Goal: Task Accomplishment & Management: Complete application form

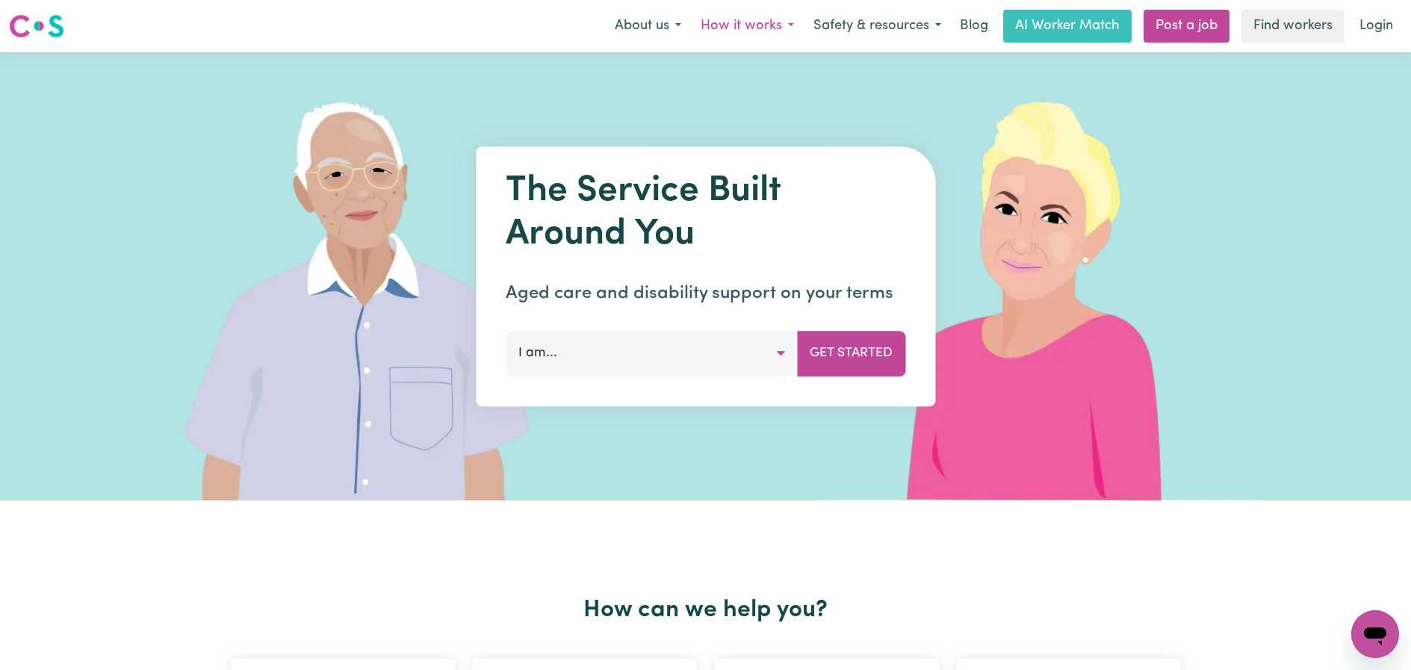
click at [772, 25] on button "How it works" at bounding box center [747, 25] width 113 height 31
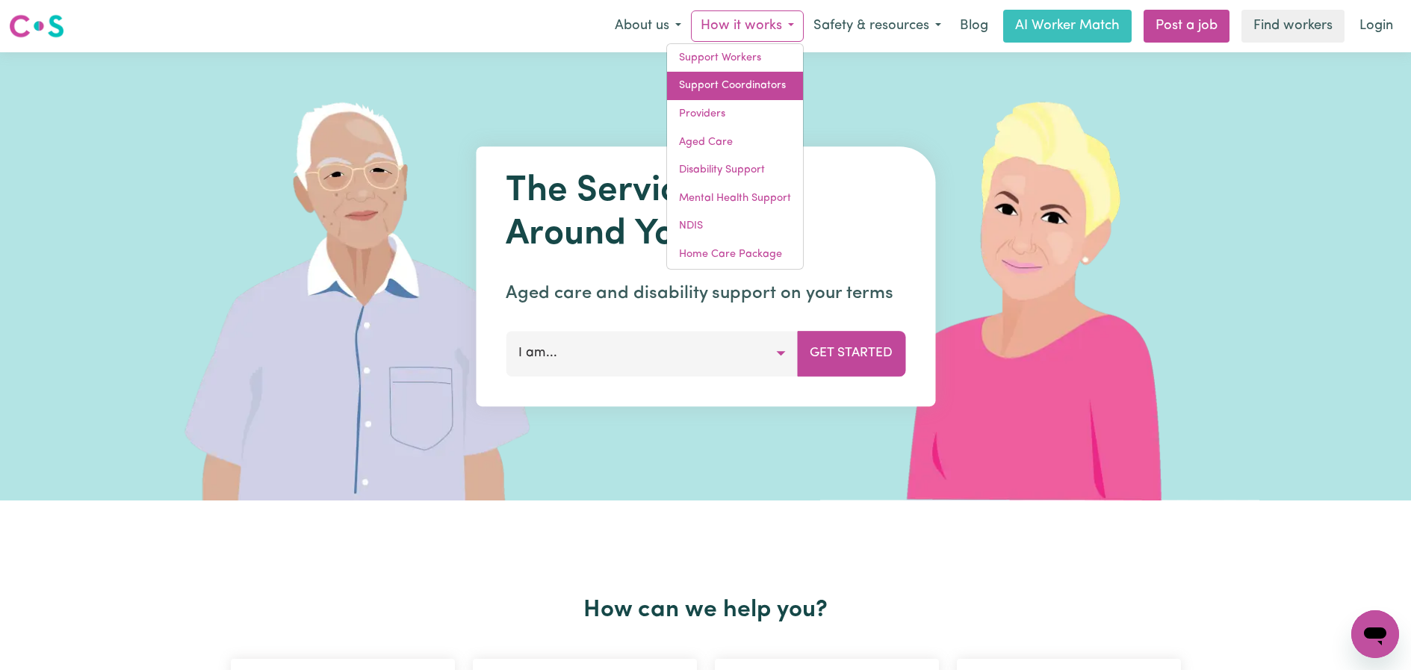
click at [751, 82] on link "Support Coordinators" at bounding box center [735, 86] width 136 height 28
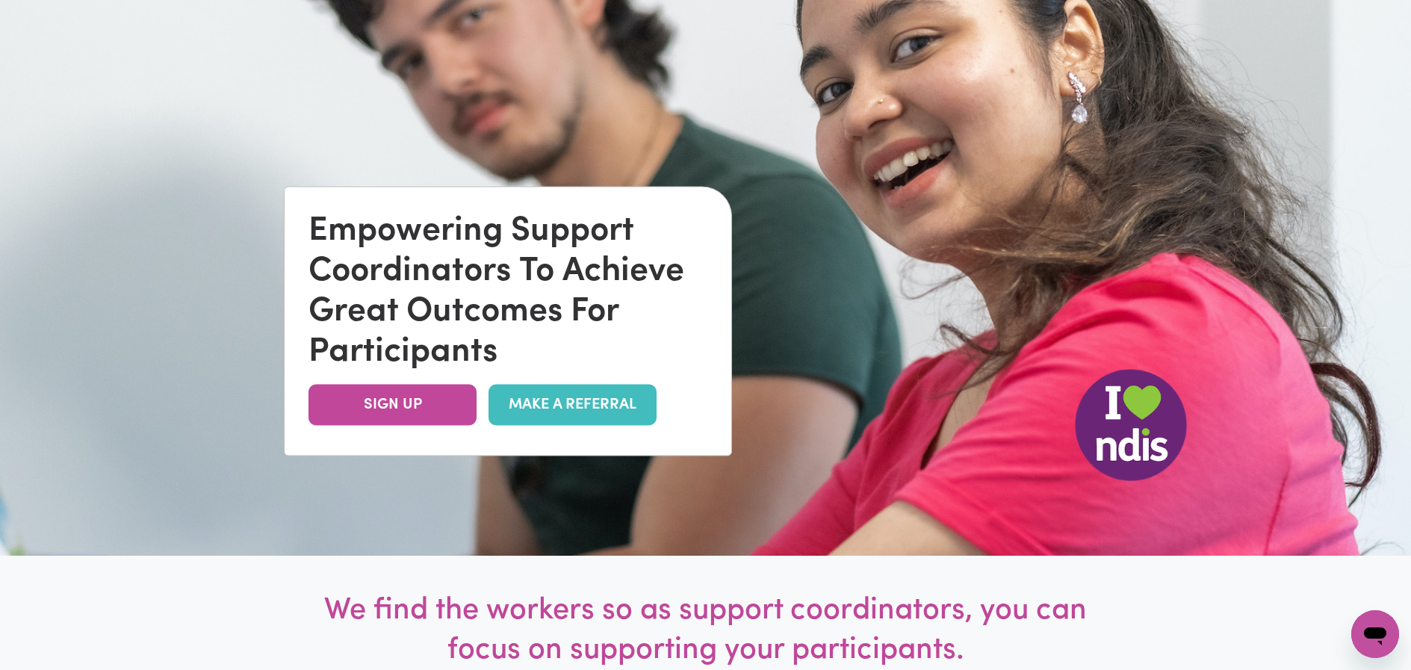
scroll to position [170, 0]
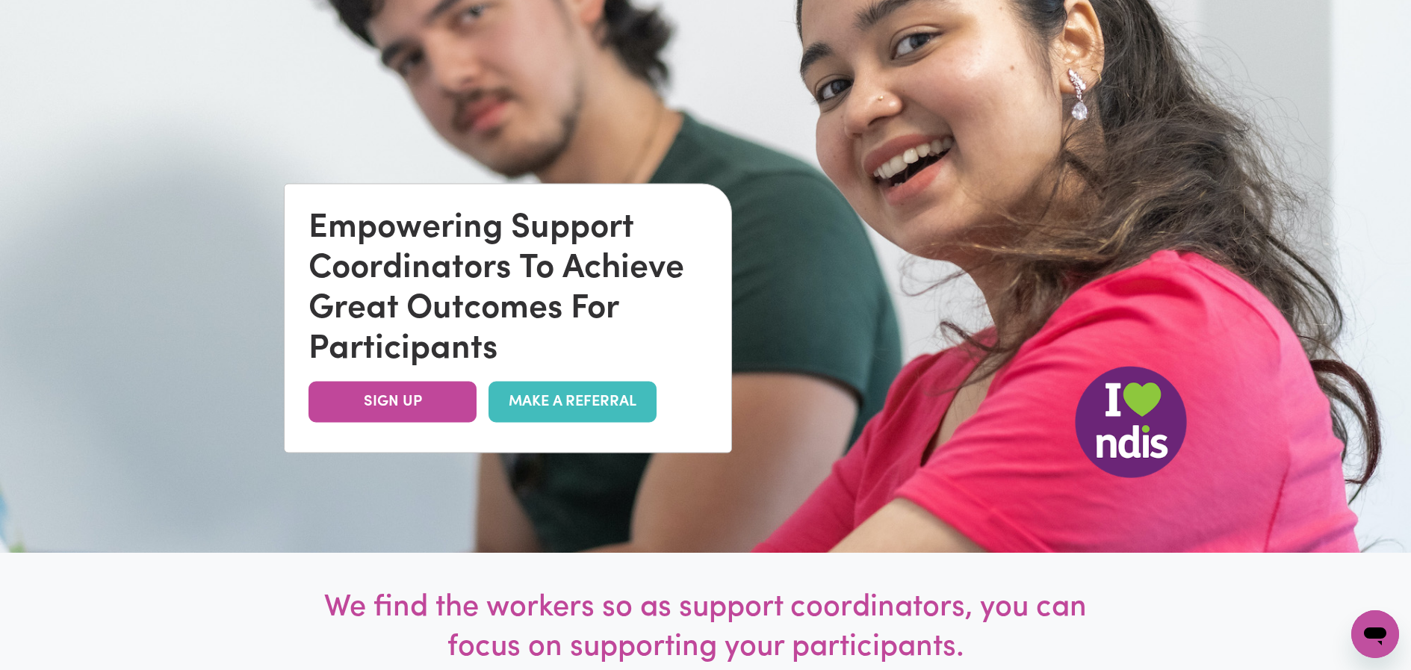
click at [627, 408] on link "MAKE A REFERRAL" at bounding box center [572, 402] width 168 height 41
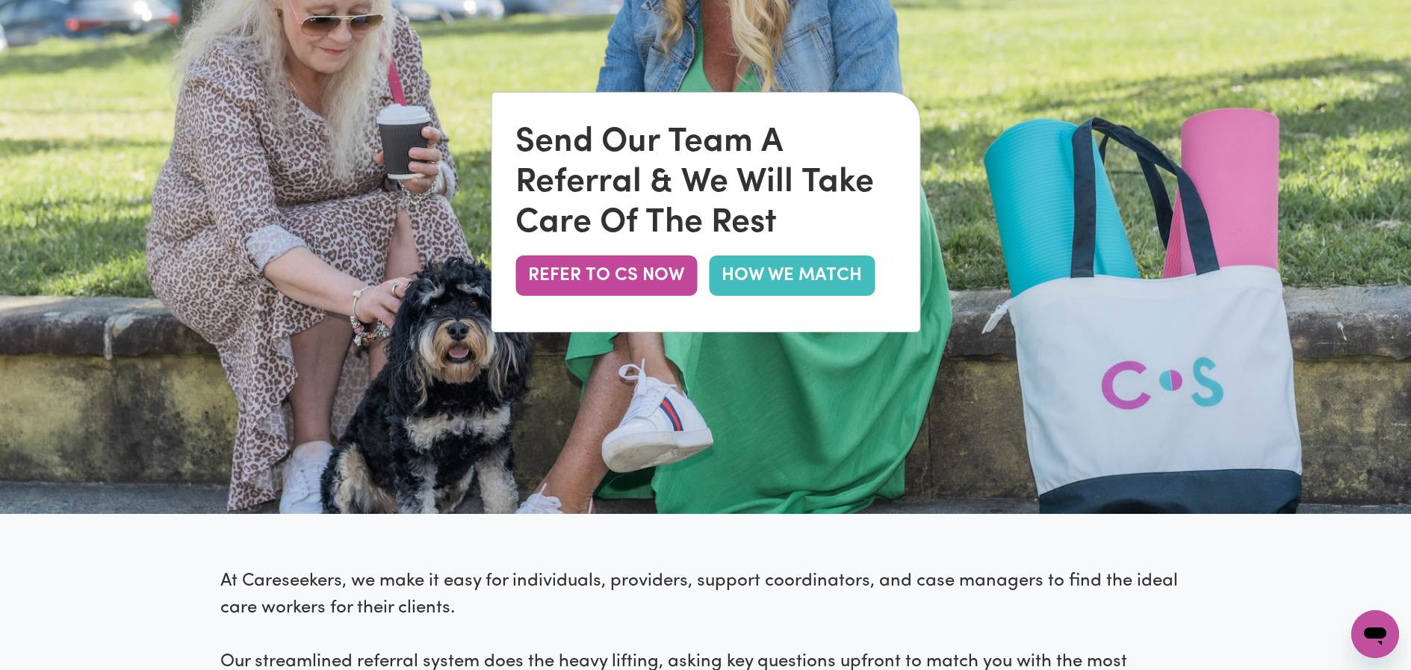
scroll to position [218, 0]
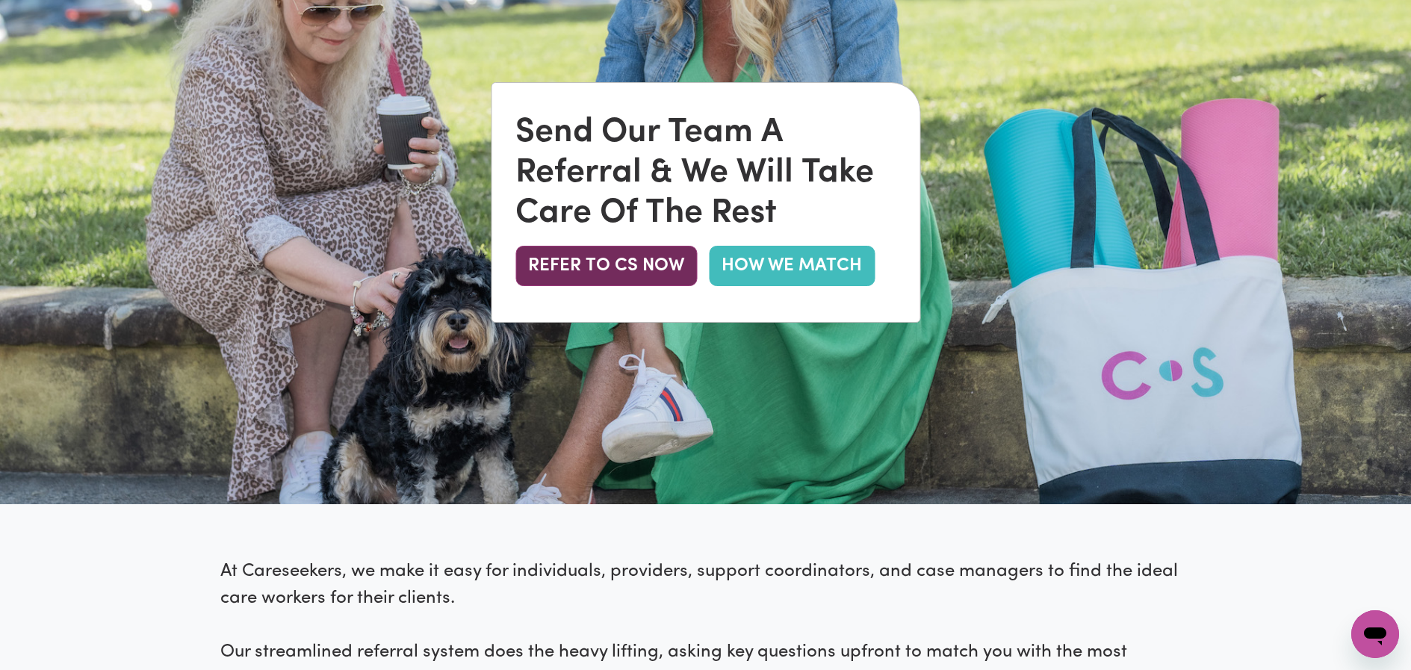
click at [656, 275] on button "REFER TO CS NOW" at bounding box center [606, 266] width 182 height 40
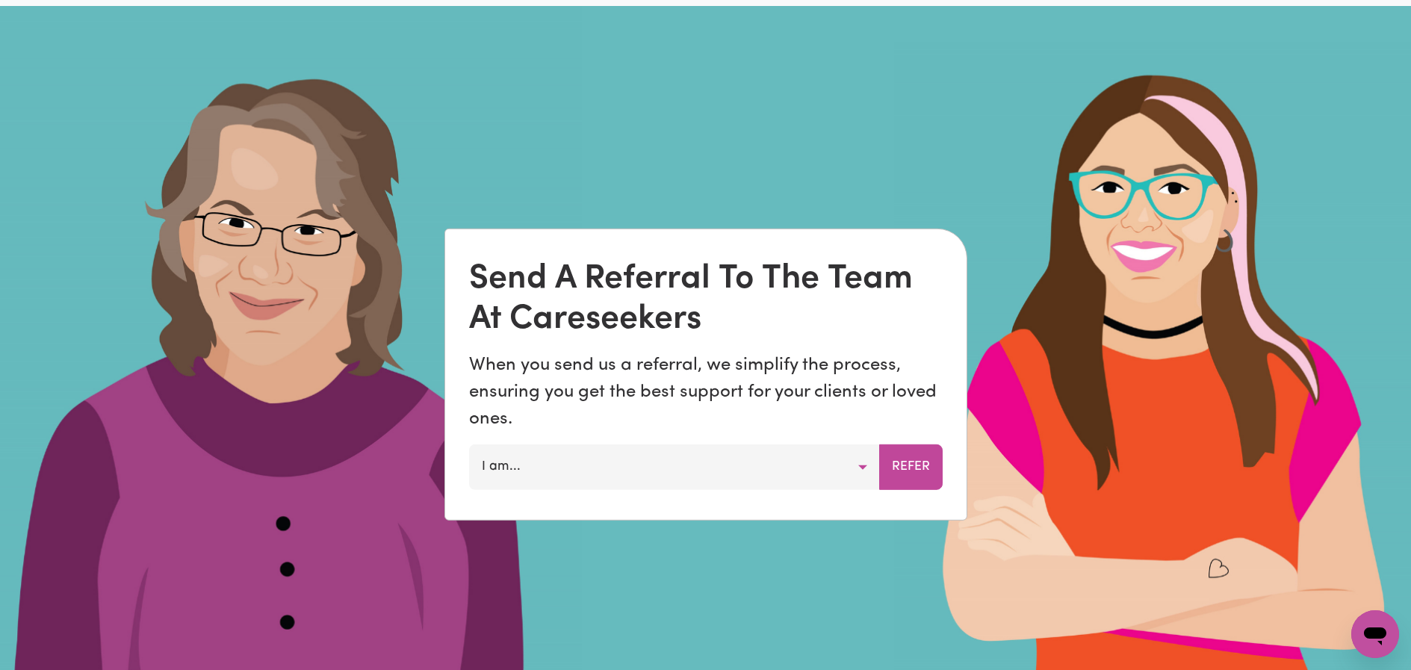
scroll to position [1045, 0]
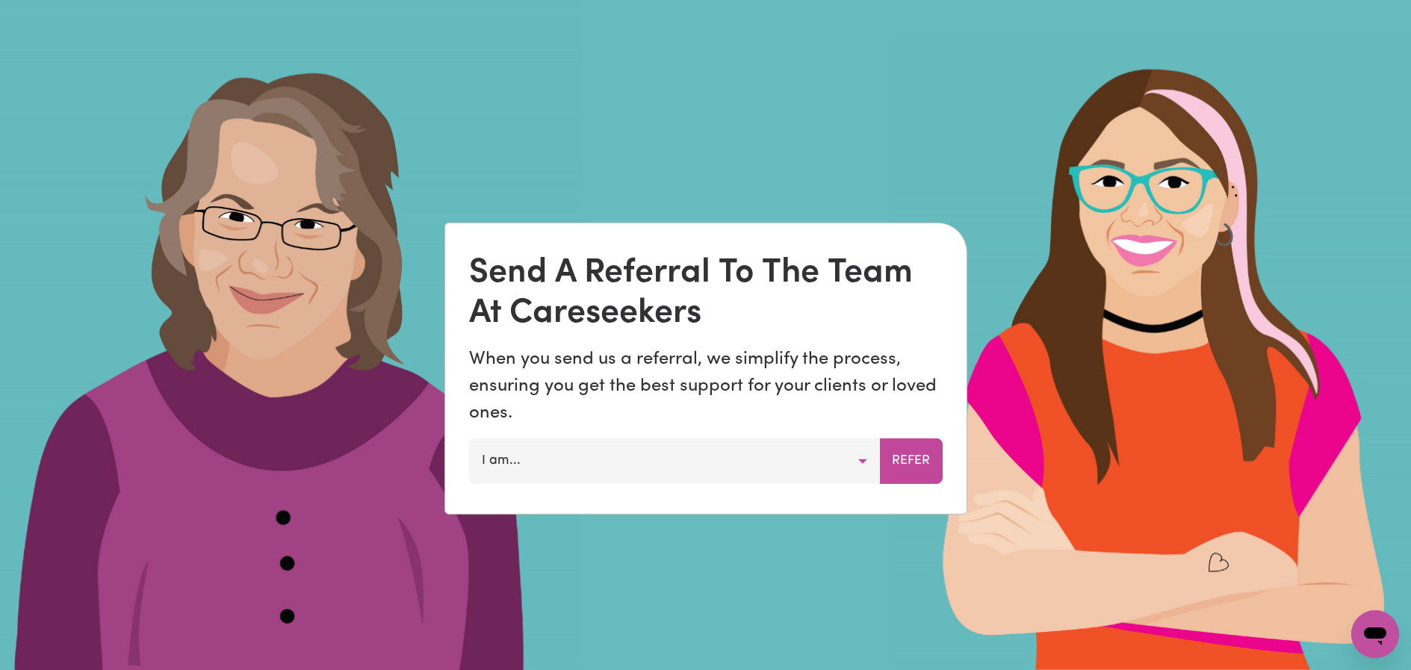
click at [841, 459] on button "I am..." at bounding box center [674, 460] width 411 height 45
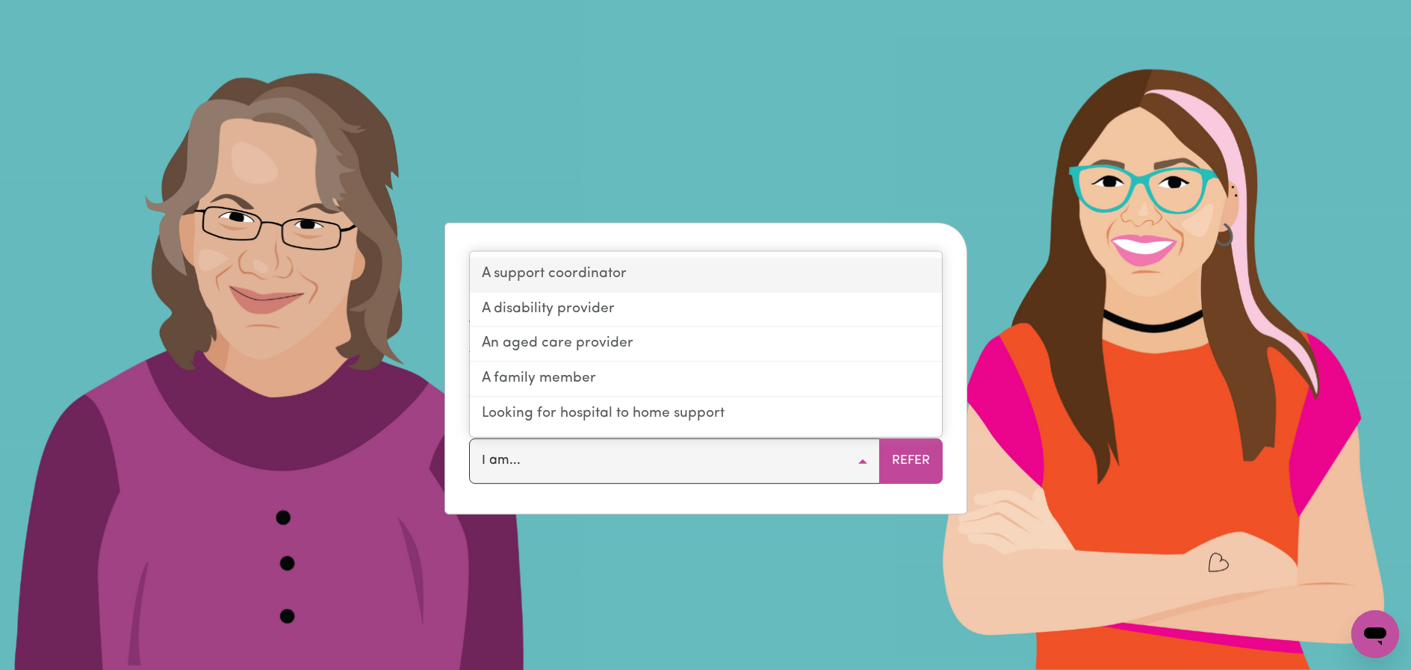
click at [676, 280] on link "A support coordinator" at bounding box center [706, 275] width 472 height 35
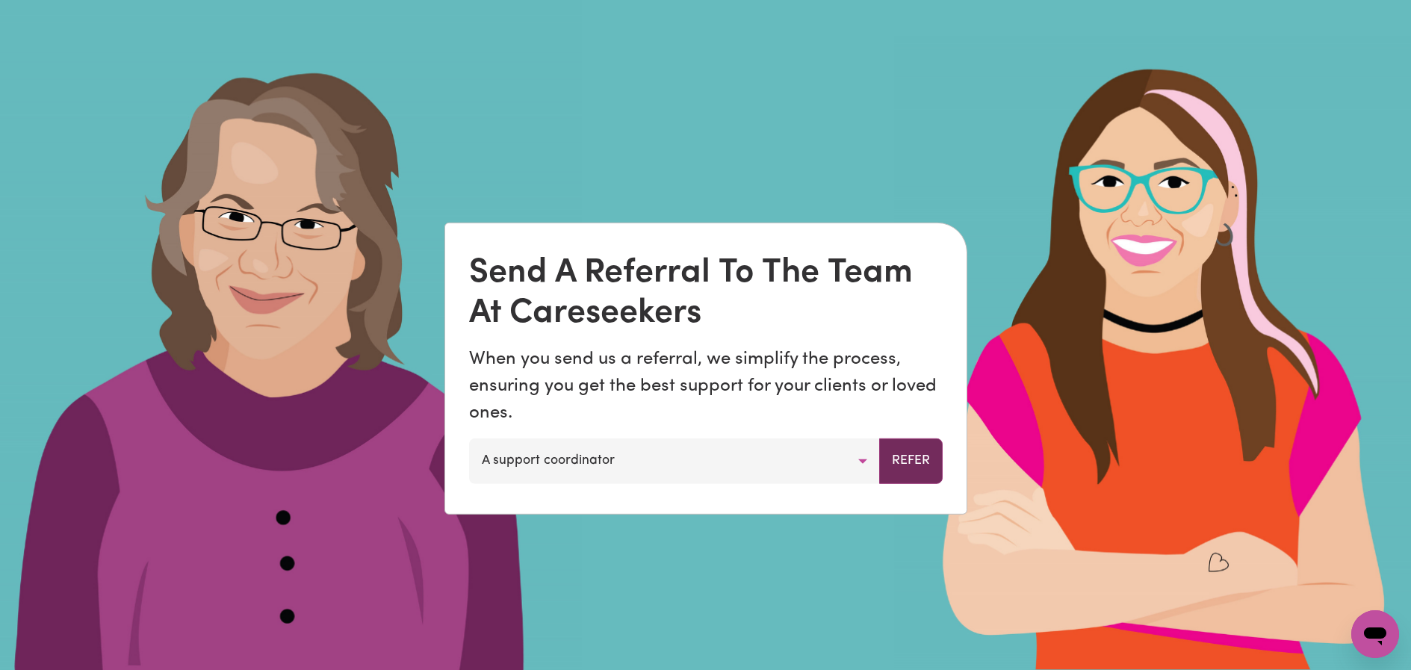
click at [906, 463] on button "Refer" at bounding box center [910, 460] width 63 height 45
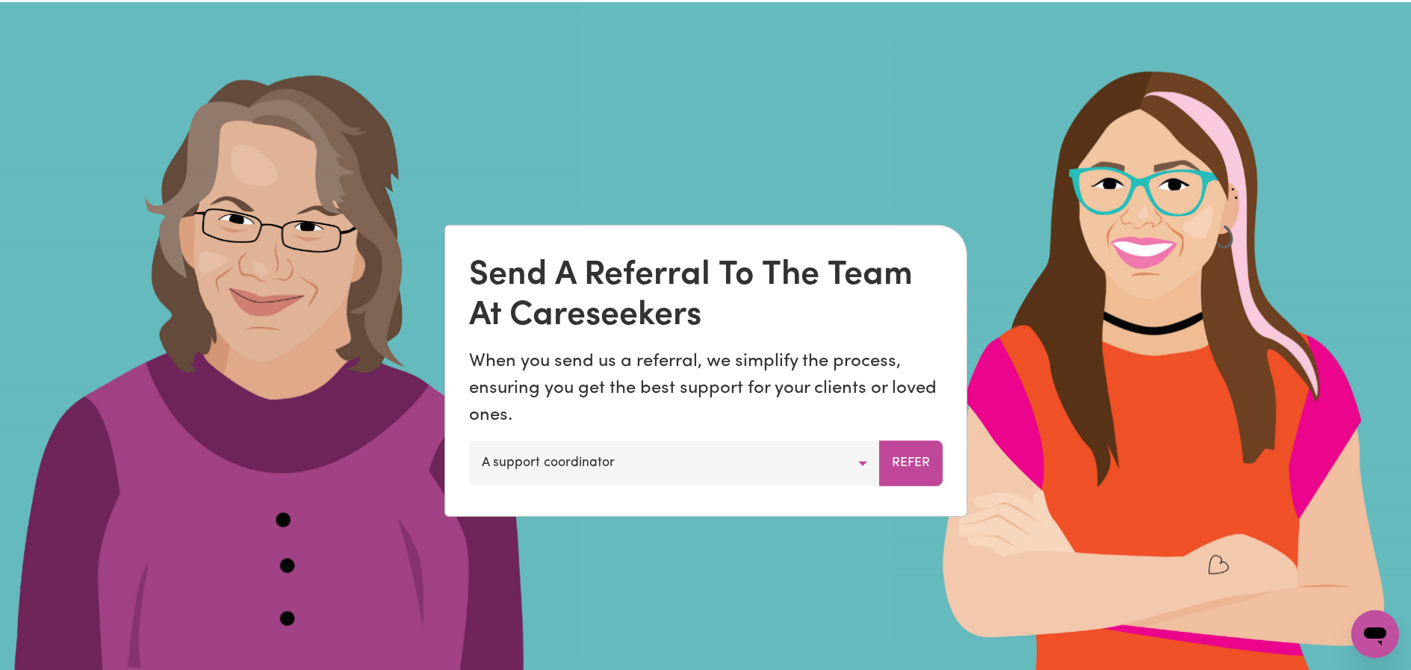
scroll to position [1042, 0]
click at [869, 465] on button "A support coordinator" at bounding box center [674, 463] width 411 height 45
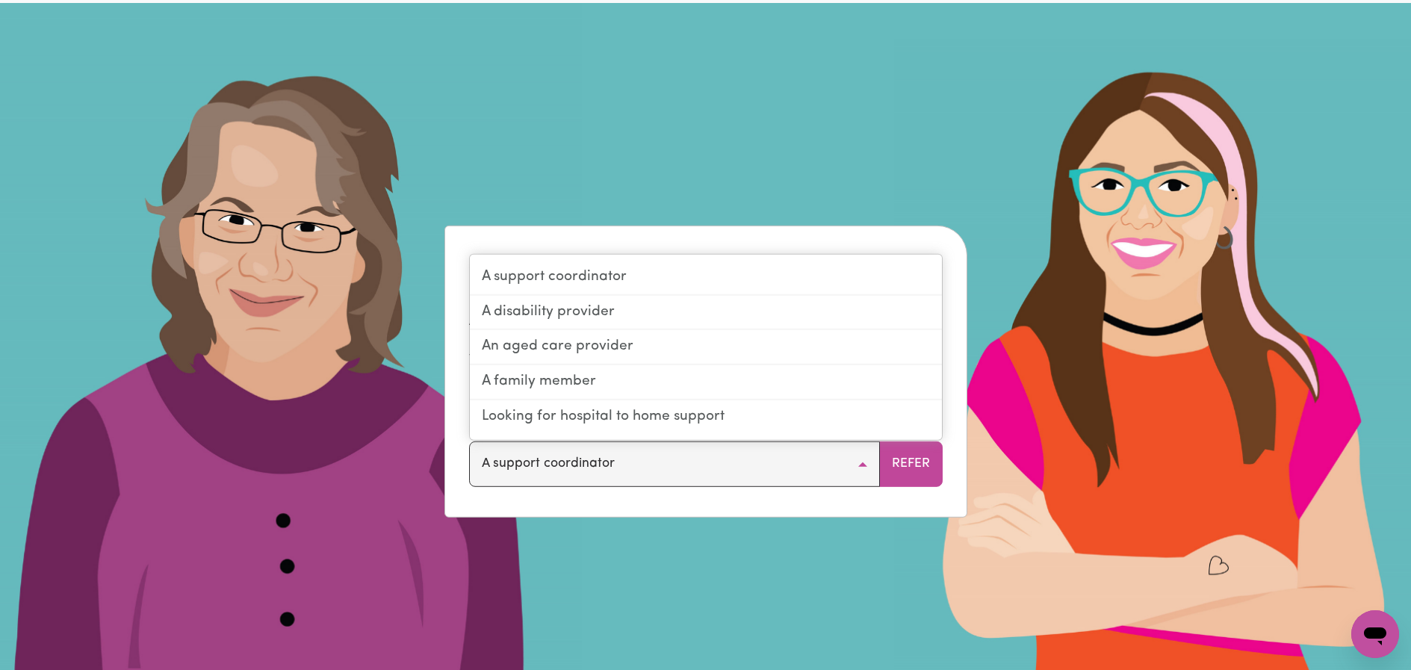
click at [872, 463] on button "A support coordinator" at bounding box center [674, 463] width 411 height 45
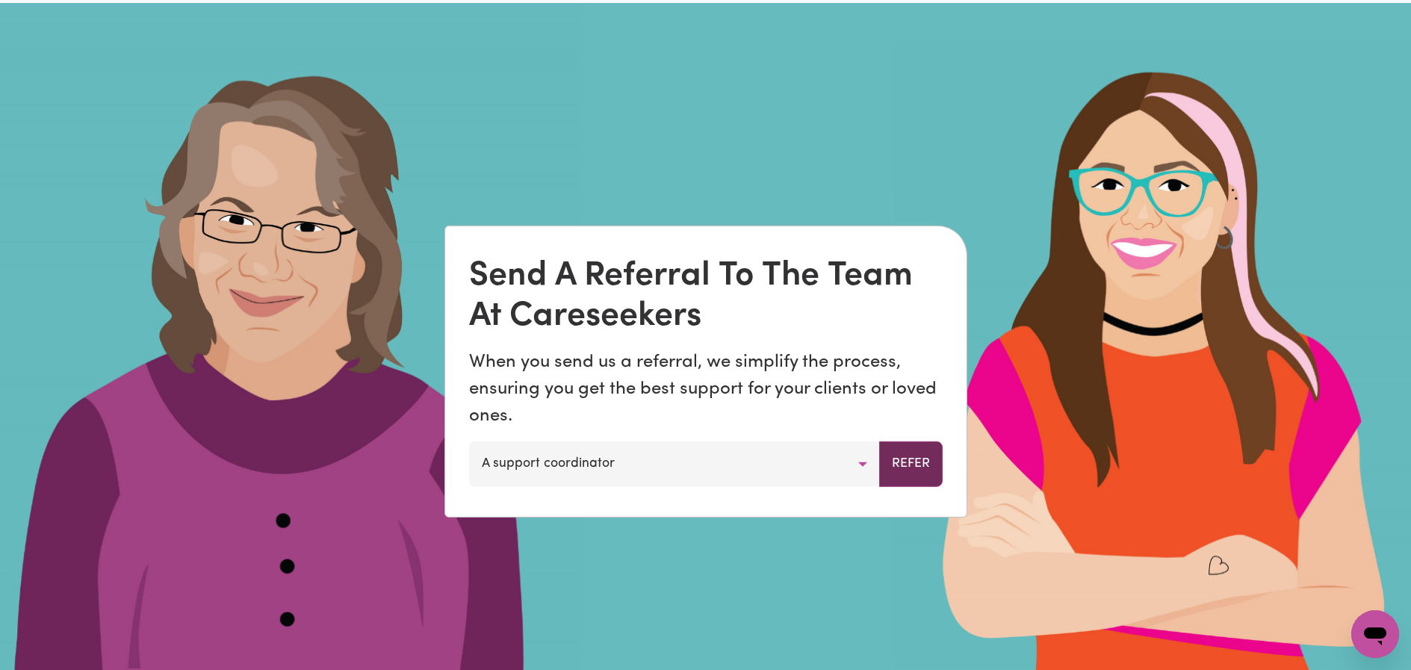
click at [895, 462] on button "Refer" at bounding box center [910, 463] width 63 height 45
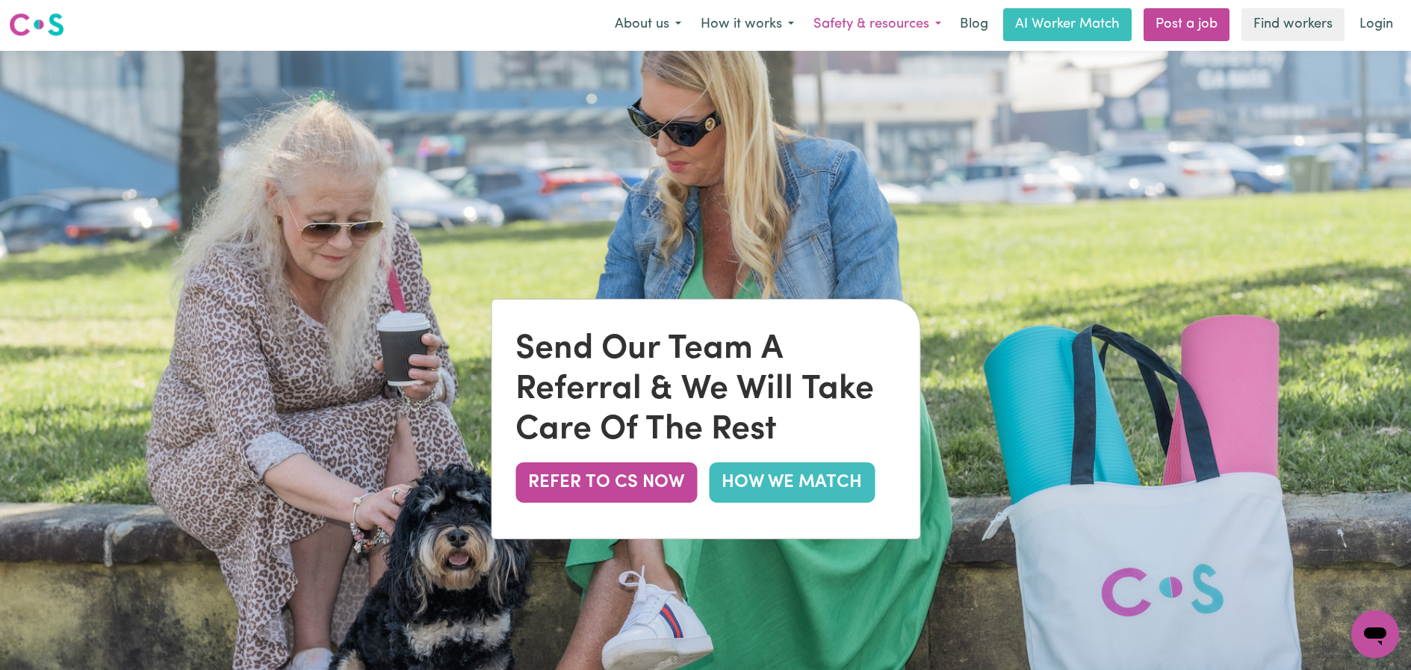
scroll to position [0, 0]
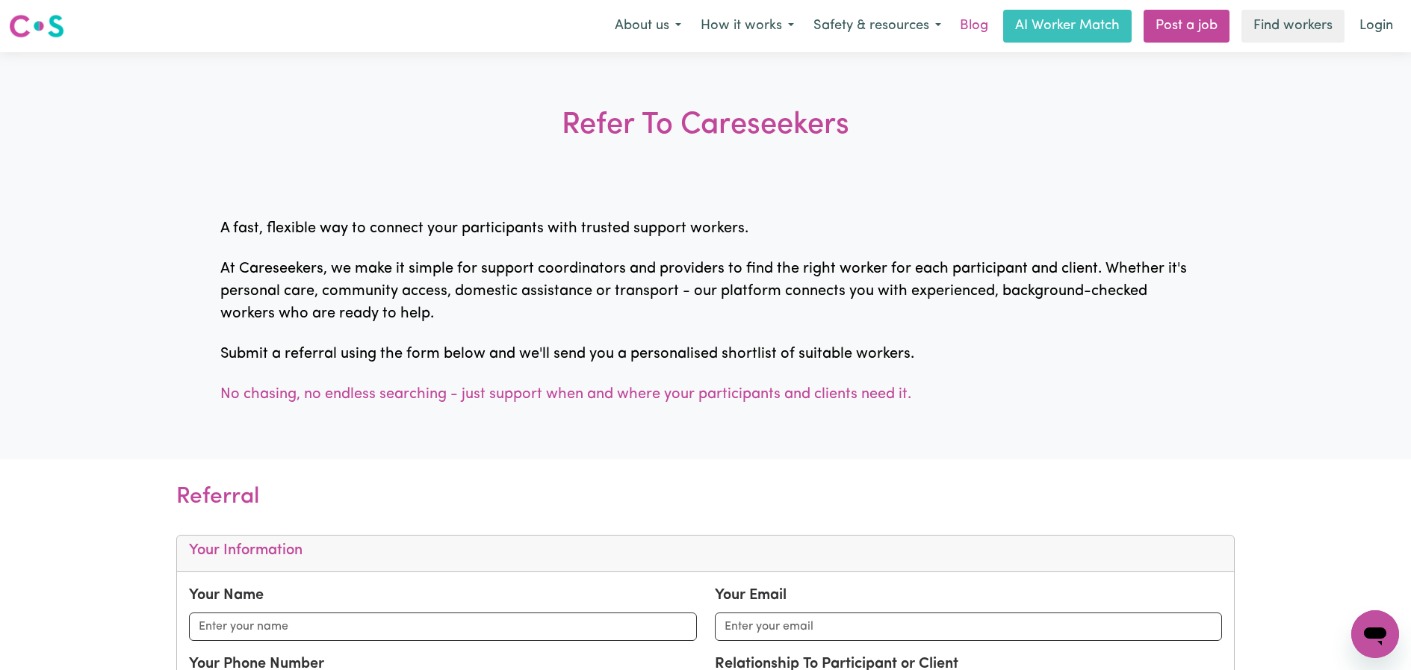
click at [978, 22] on link "Blog" at bounding box center [974, 26] width 46 height 33
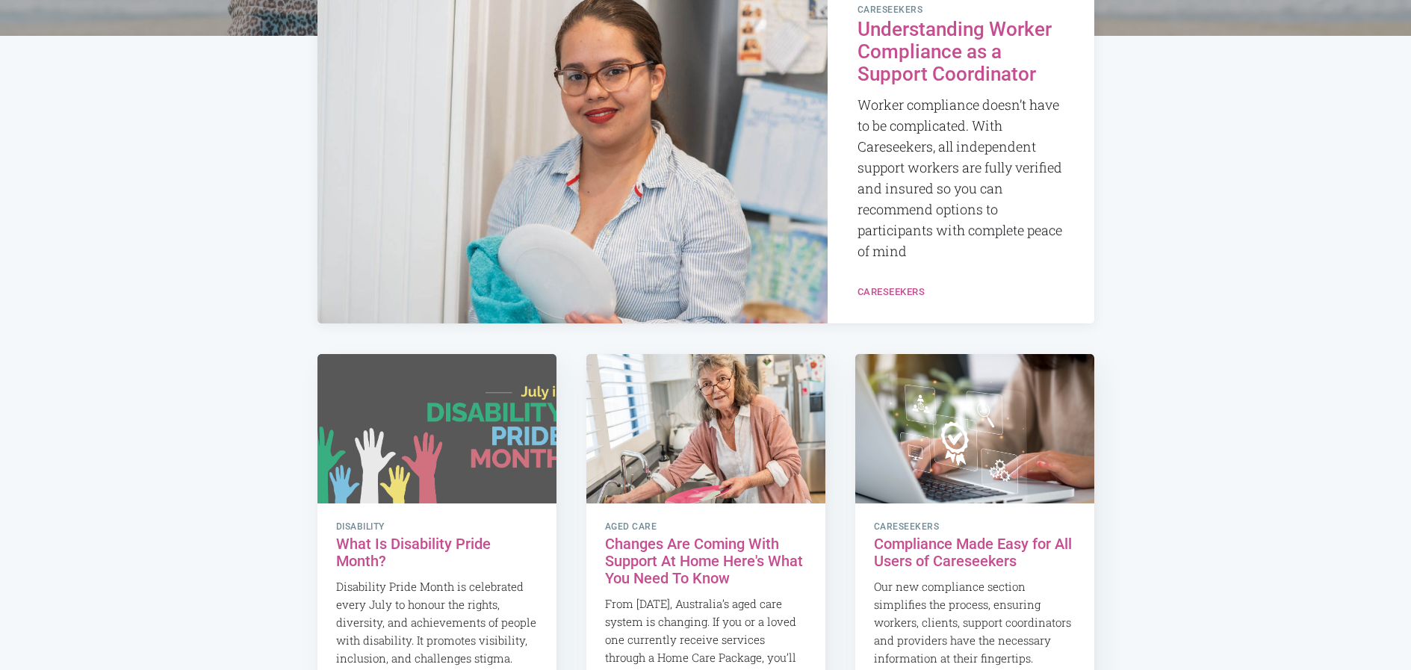
scroll to position [344, 0]
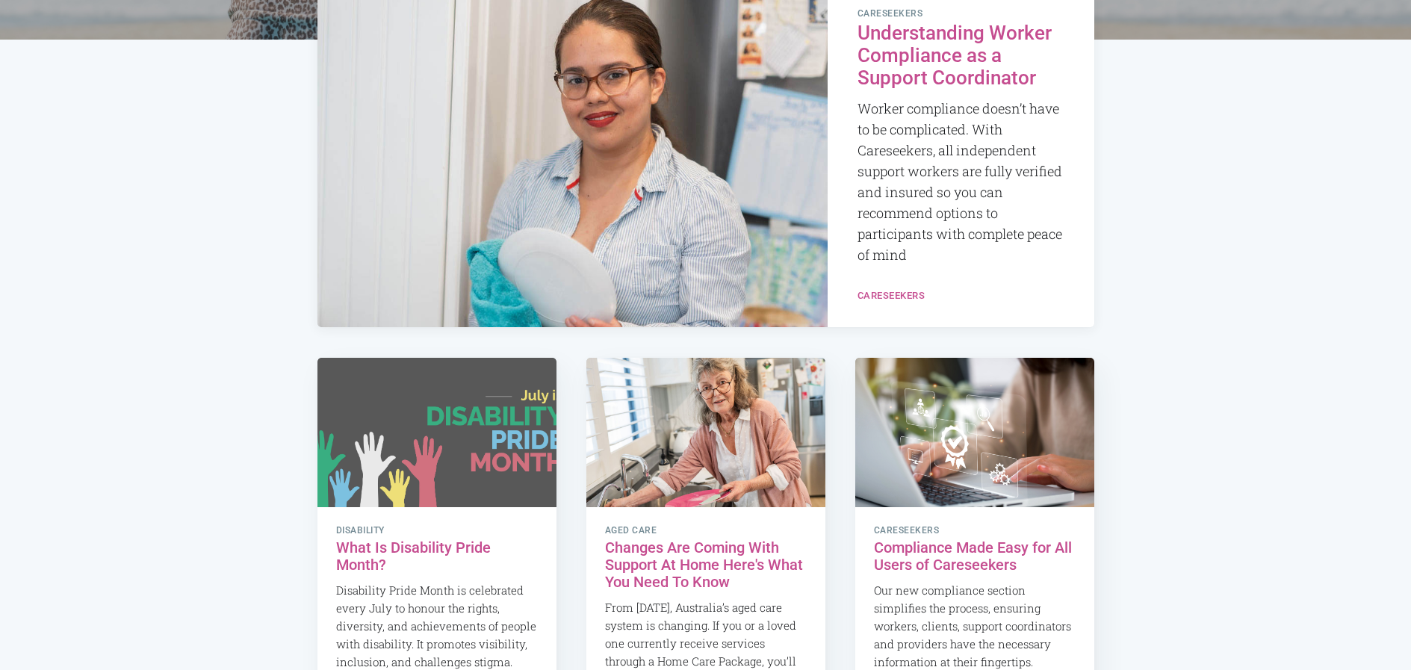
click at [941, 64] on h2 "Understanding Worker Compliance as a Support Coordinator" at bounding box center [960, 55] width 207 height 67
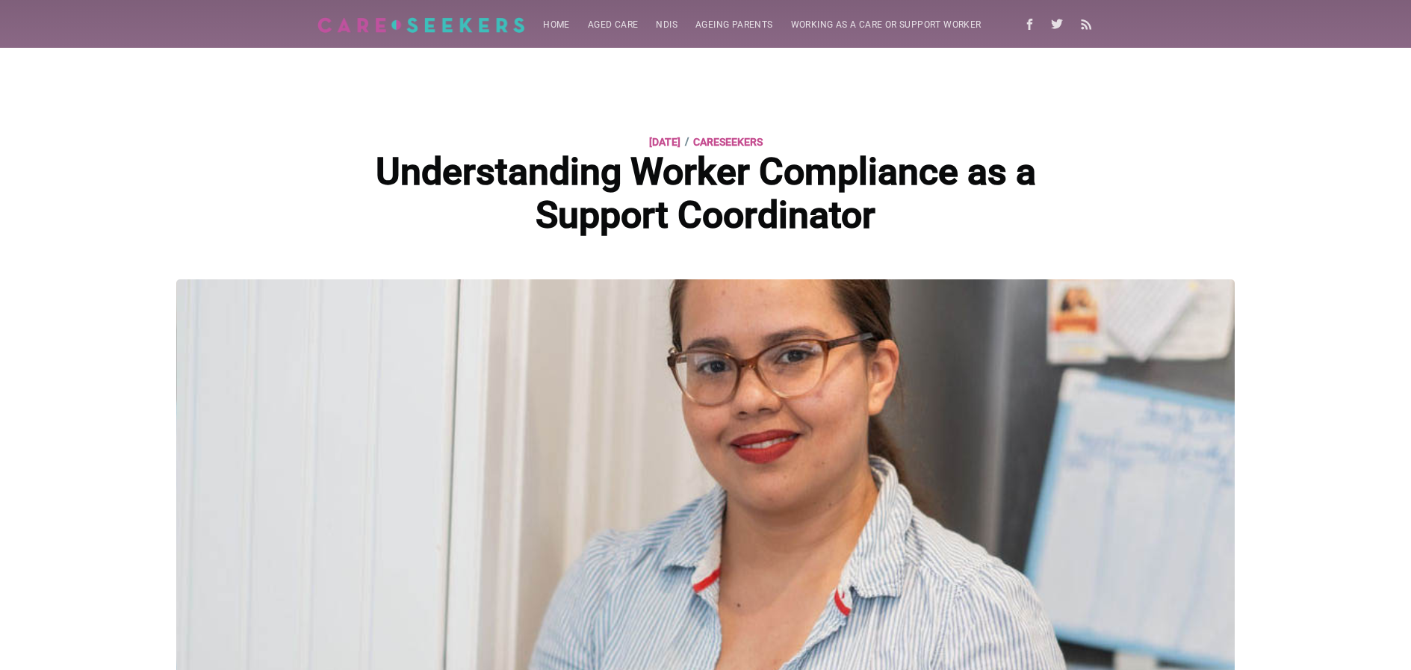
click at [408, 28] on img at bounding box center [421, 25] width 208 height 16
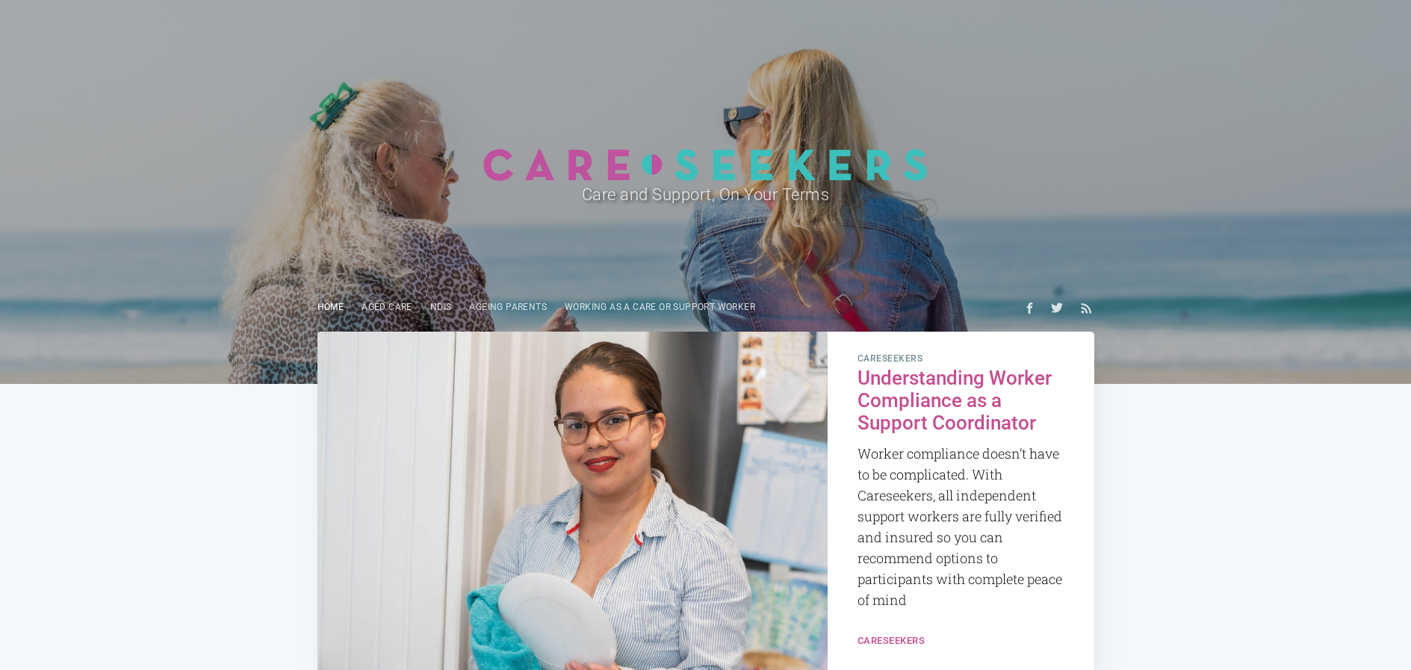
click at [317, 302] on link "Home" at bounding box center [330, 307] width 45 height 29
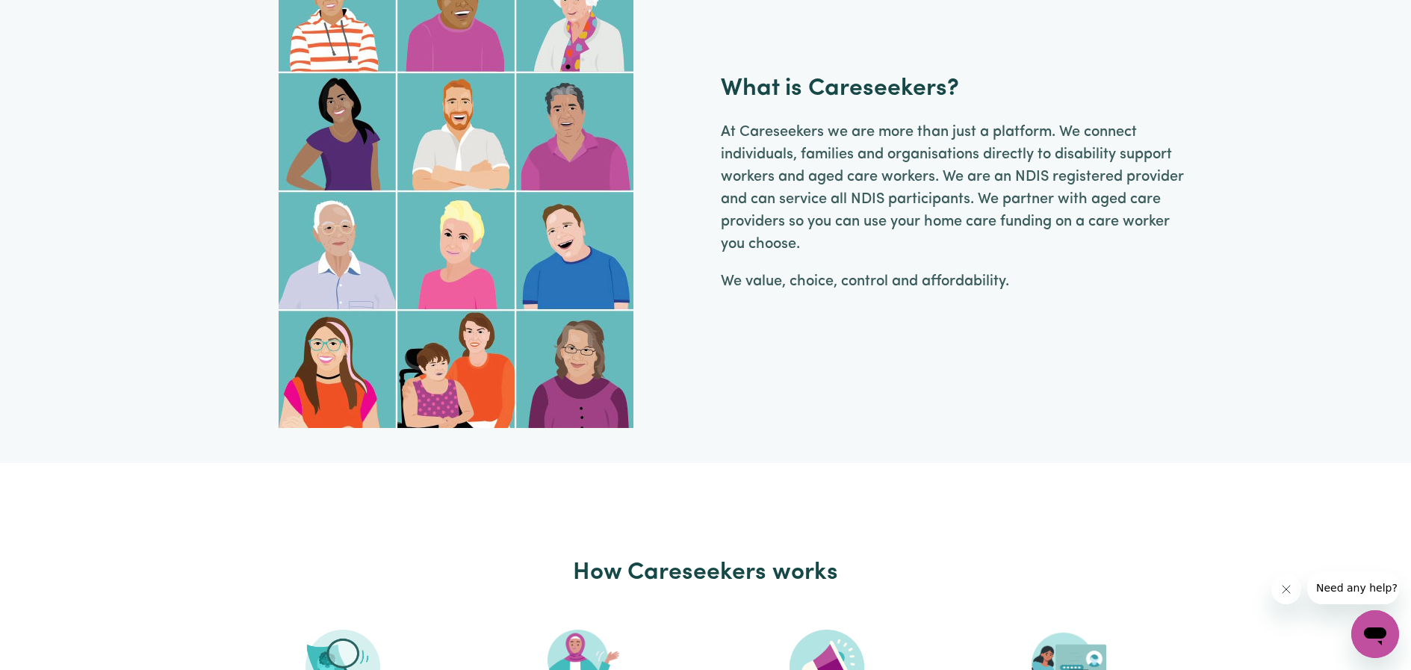
scroll to position [1133, 0]
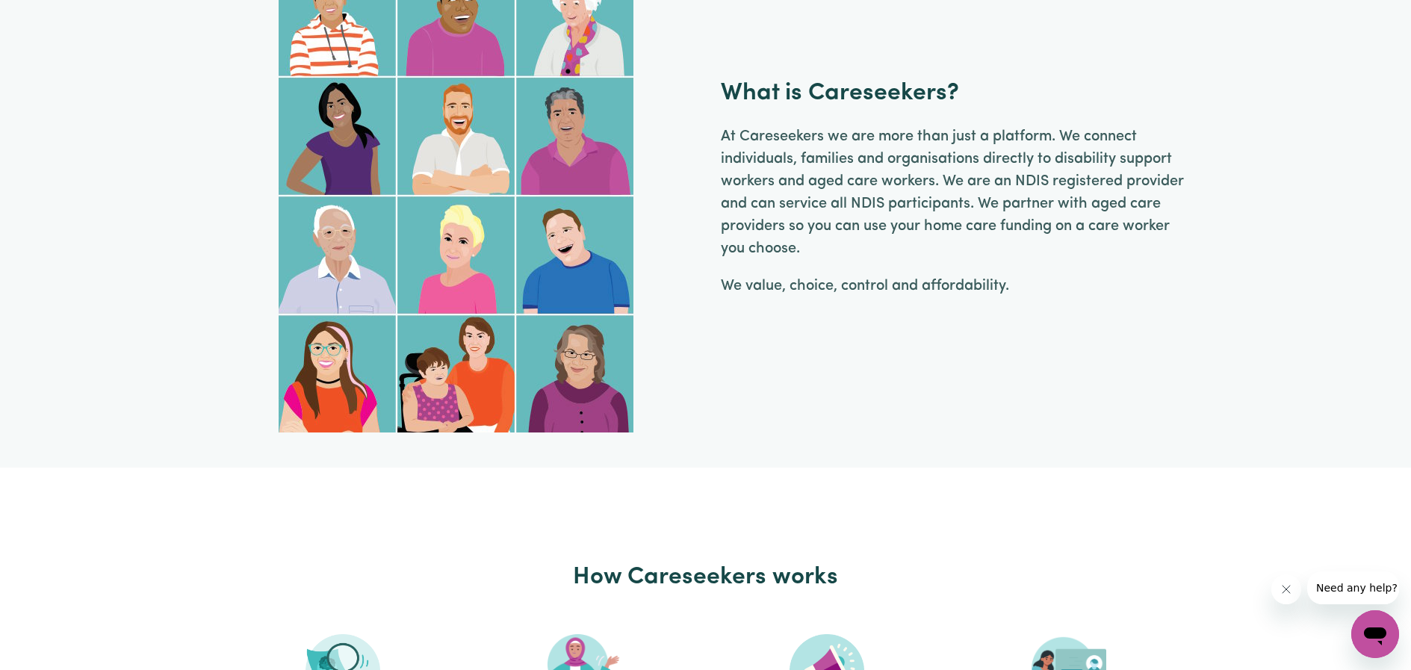
drag, startPoint x: 1065, startPoint y: 134, endPoint x: 1070, endPoint y: 158, distance: 24.3
click at [1072, 163] on p "At Careseekers we are more than just a platform. We connect individuals, famili…" at bounding box center [955, 192] width 469 height 134
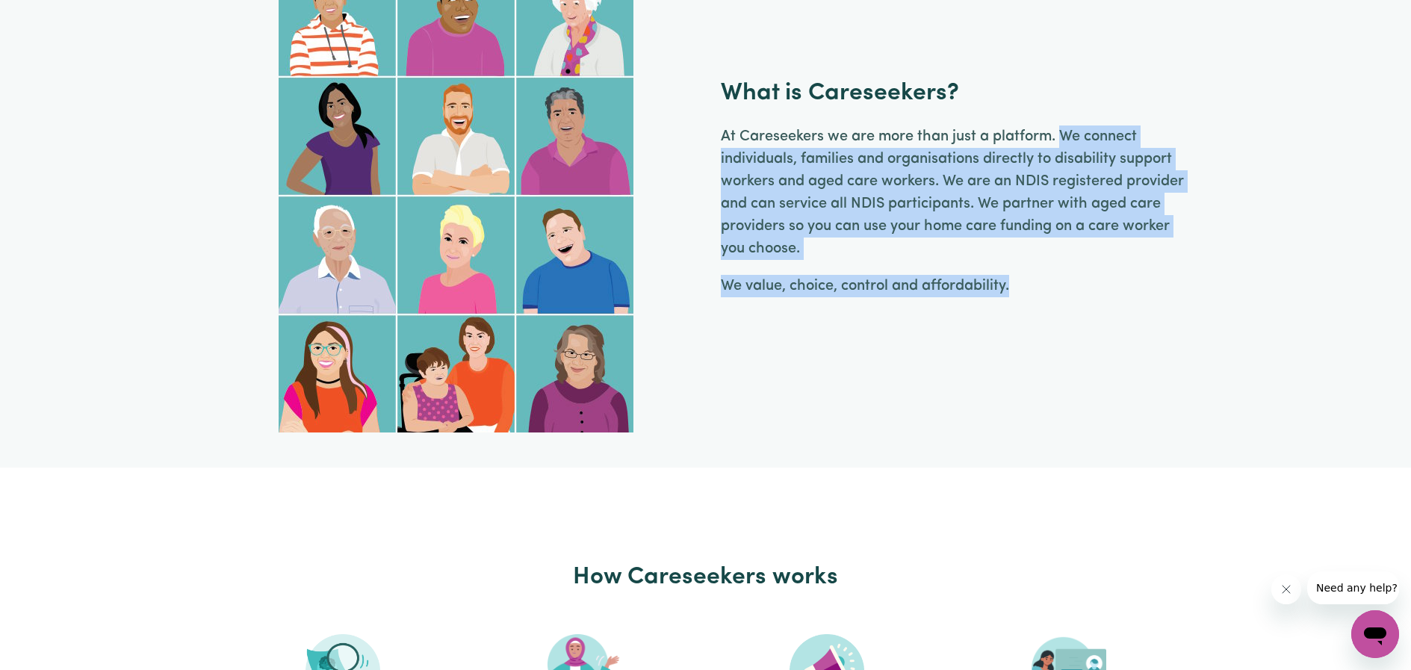
drag, startPoint x: 1058, startPoint y: 132, endPoint x: 1113, endPoint y: 292, distance: 168.9
click at [1113, 292] on div "At Careseekers we are more than just a platform. We connect individuals, famili…" at bounding box center [955, 218] width 469 height 187
copy div "We connect individuals, families and organisations directly to disability suppo…"
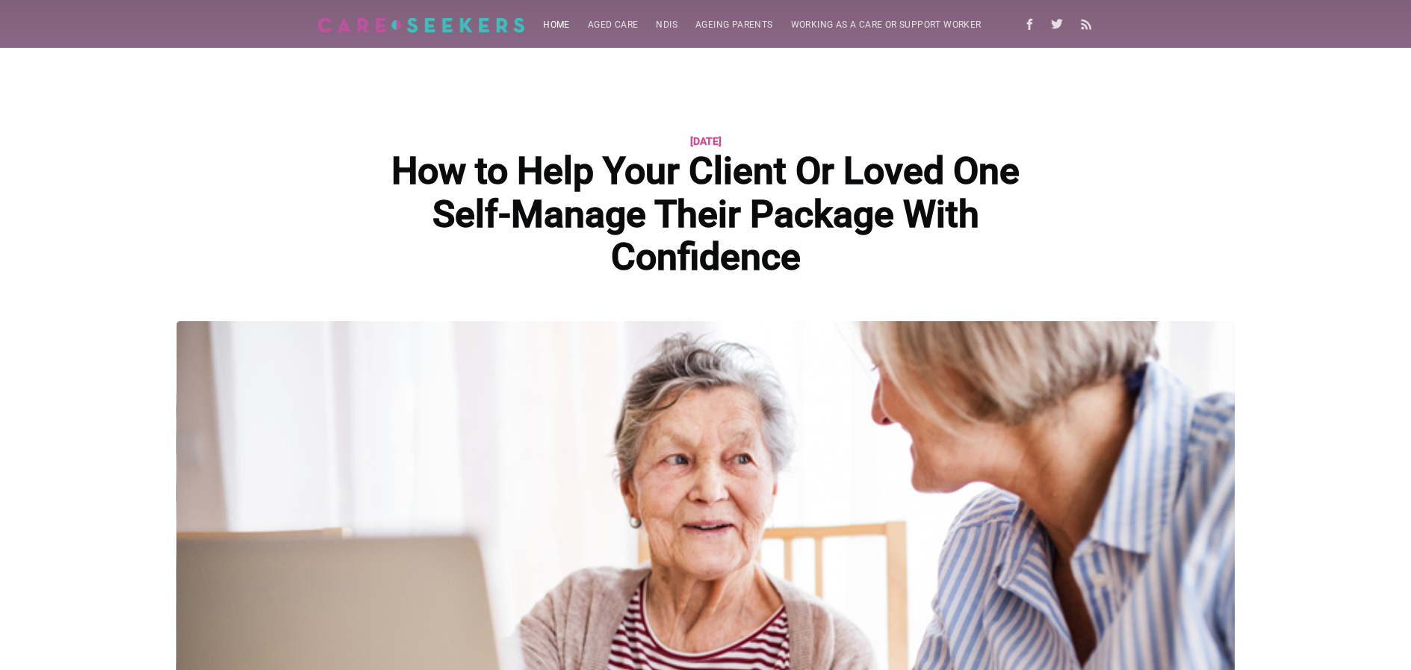
click at [539, 22] on link "Home" at bounding box center [556, 24] width 45 height 29
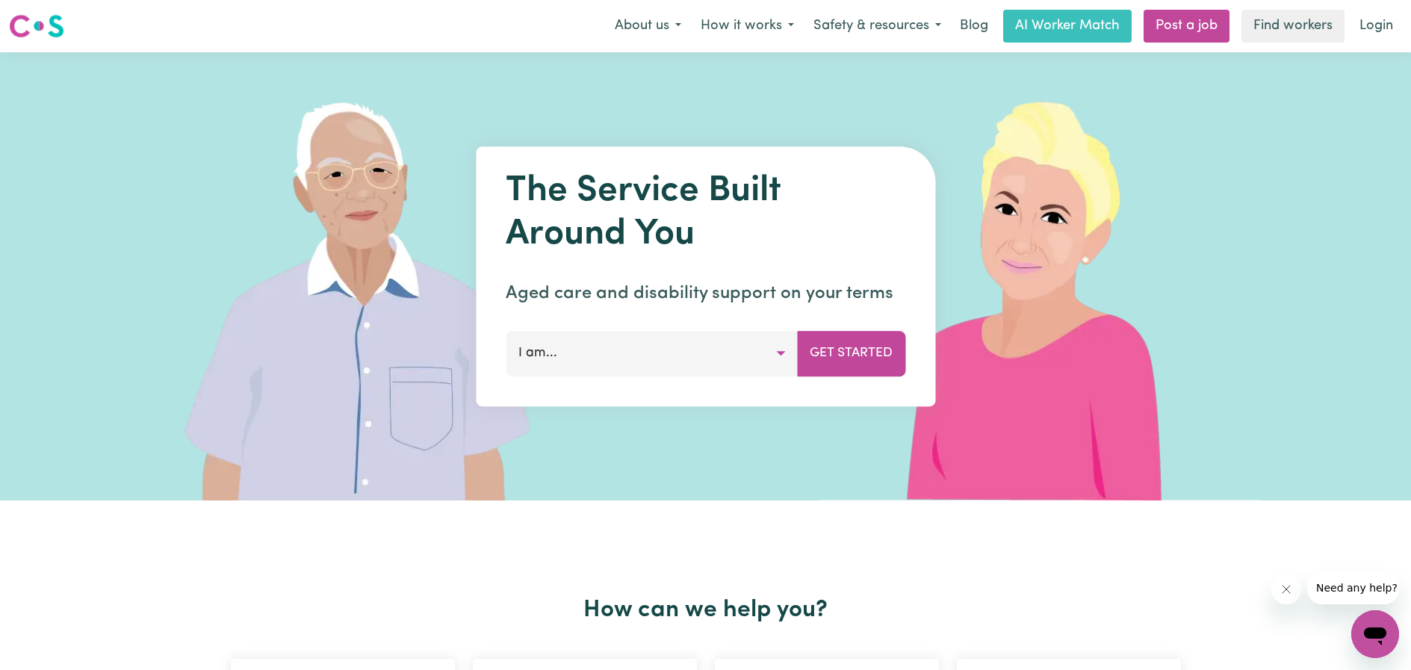
click at [28, 31] on img at bounding box center [36, 26] width 55 height 27
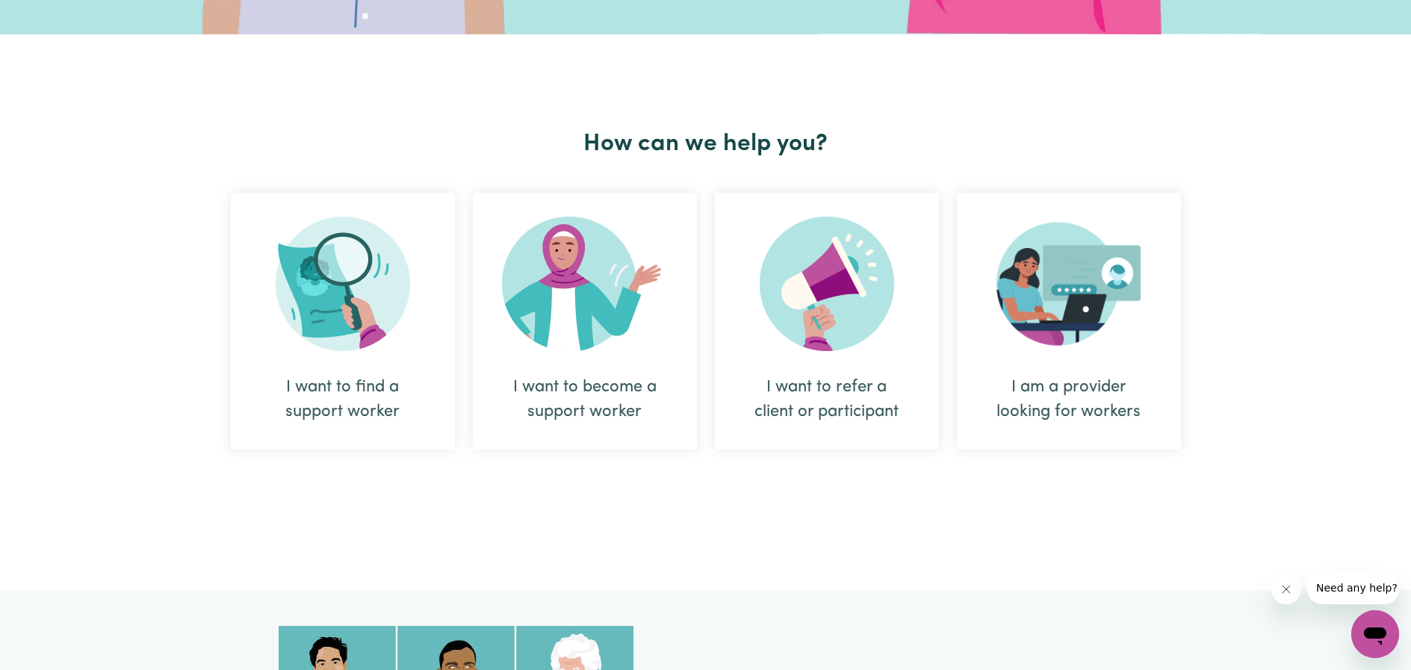
scroll to position [468, 0]
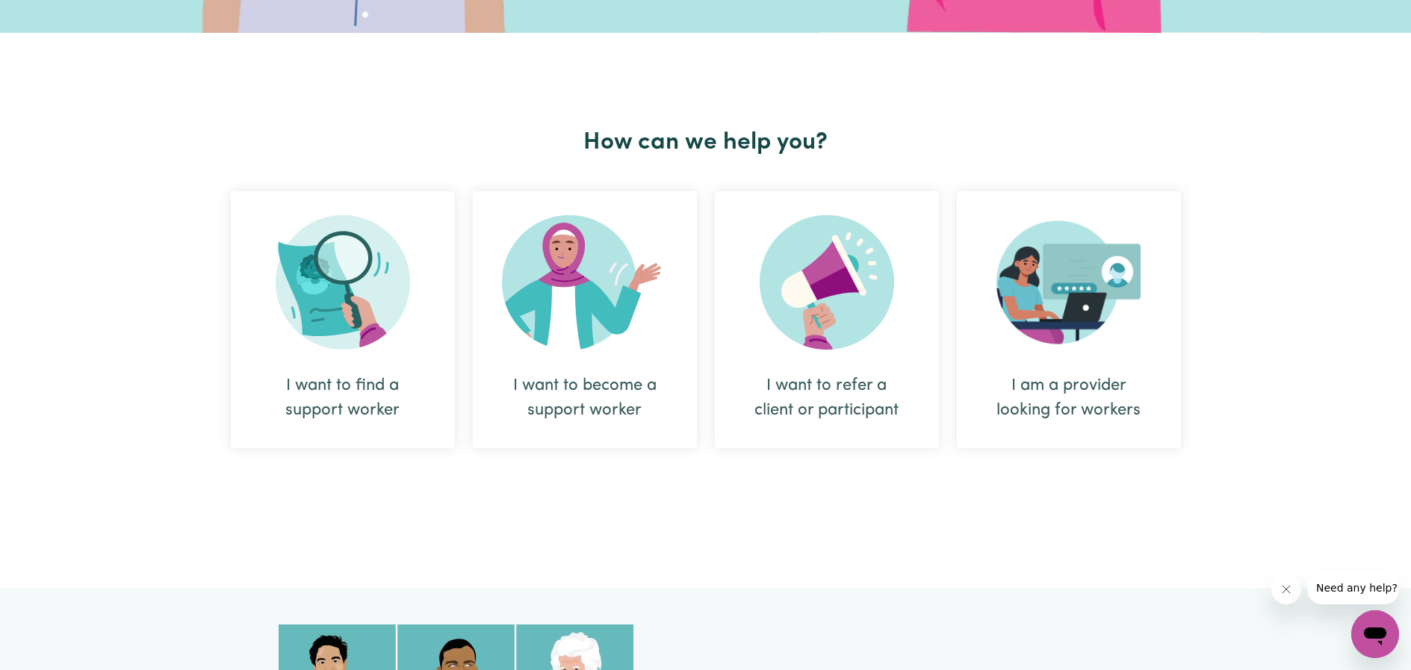
click at [589, 300] on img at bounding box center [585, 282] width 166 height 134
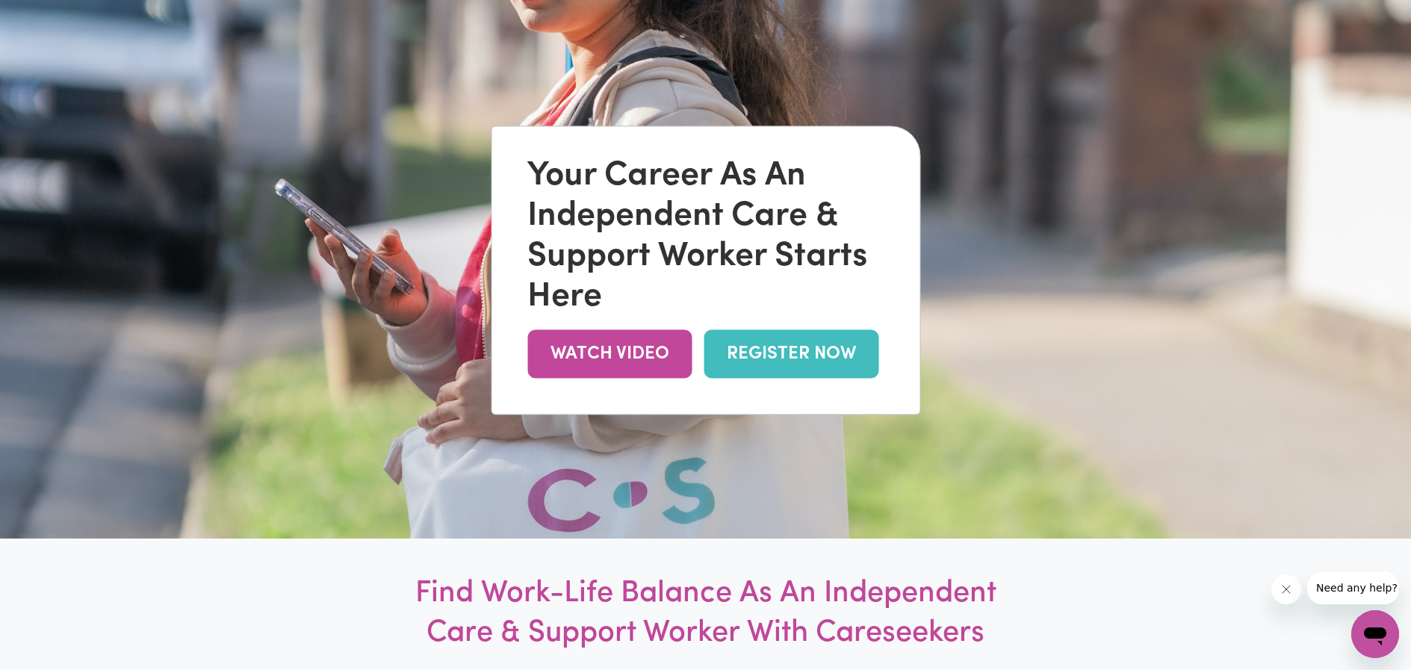
scroll to position [240, 0]
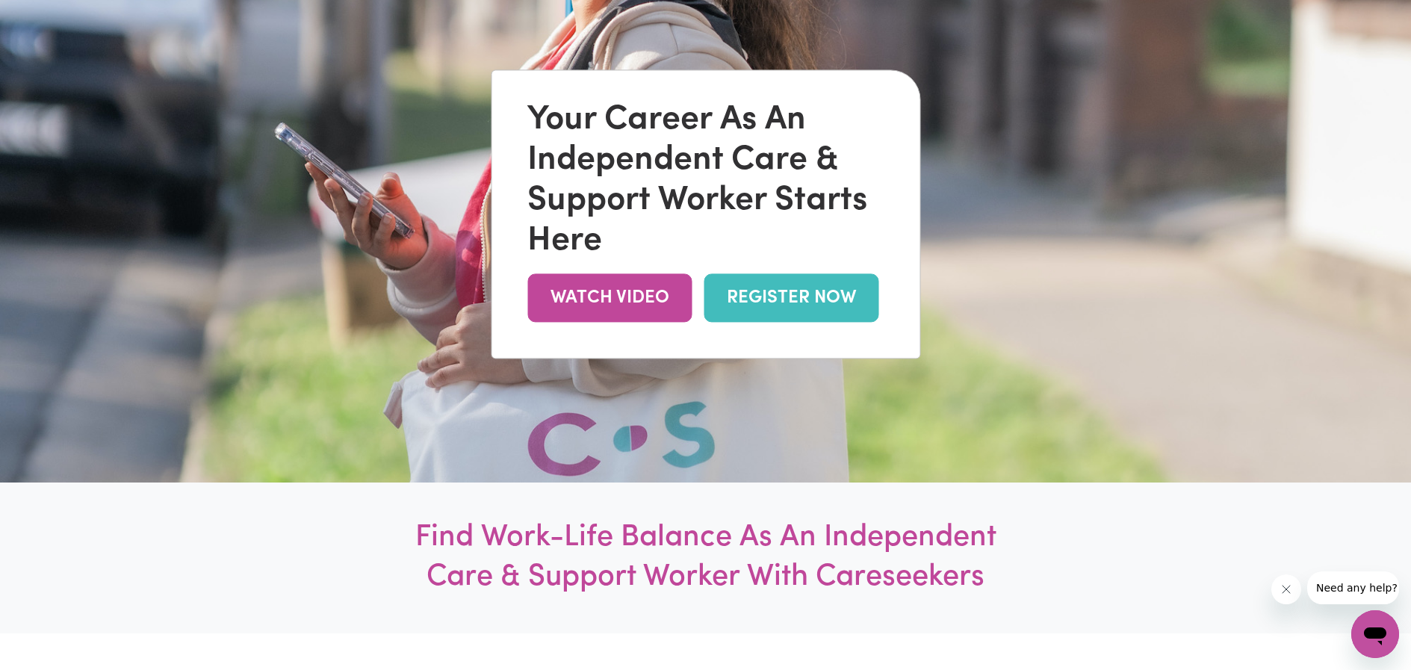
click at [774, 303] on link "REGISTER NOW" at bounding box center [791, 298] width 175 height 49
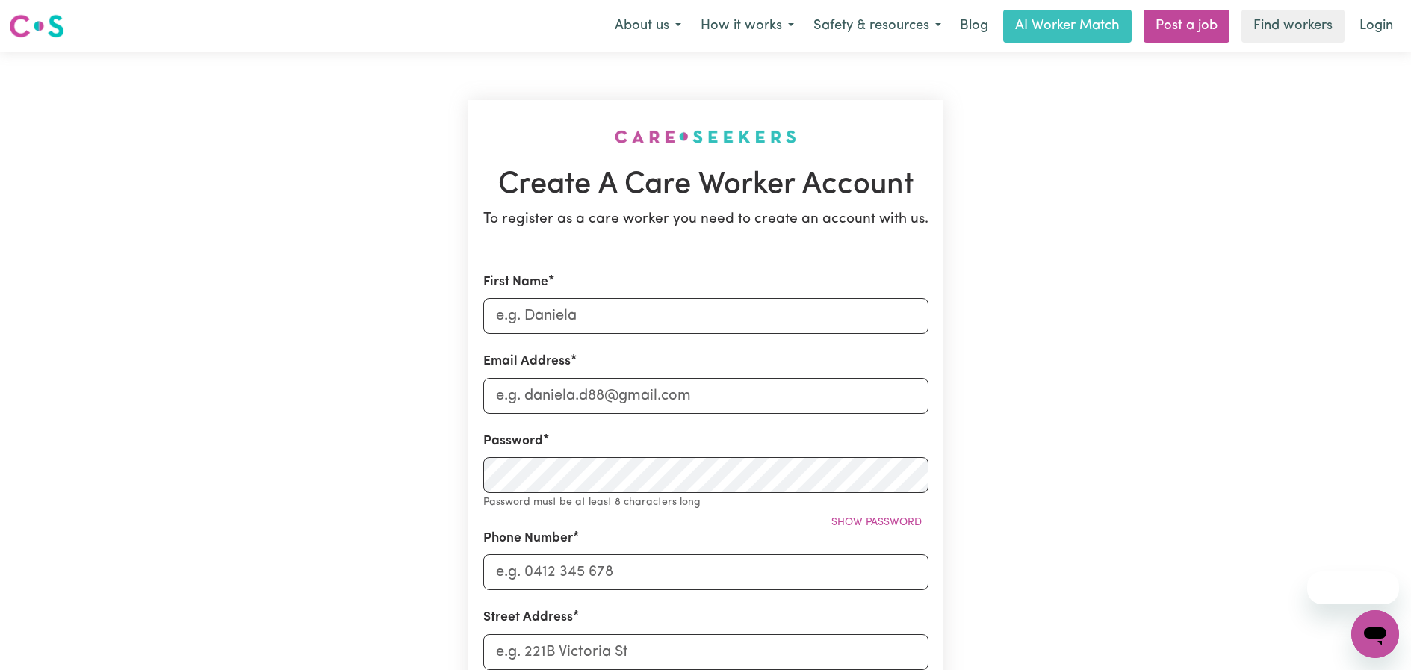
scroll to position [3, 0]
